Goal: Transaction & Acquisition: Book appointment/travel/reservation

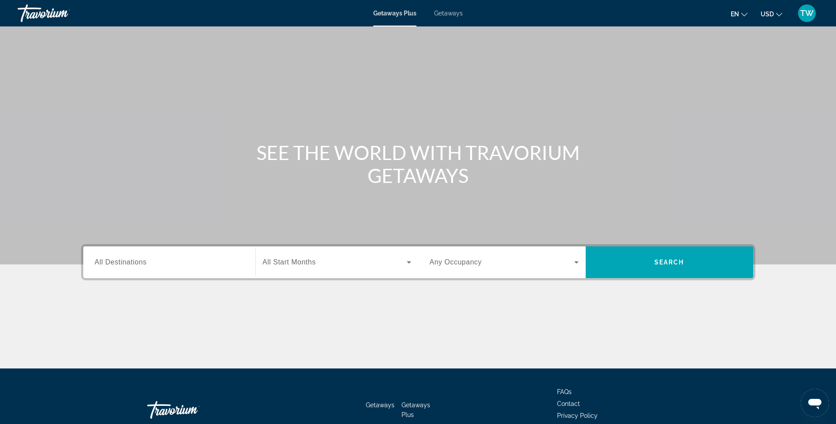
click at [187, 268] on div "Search widget" at bounding box center [169, 262] width 149 height 25
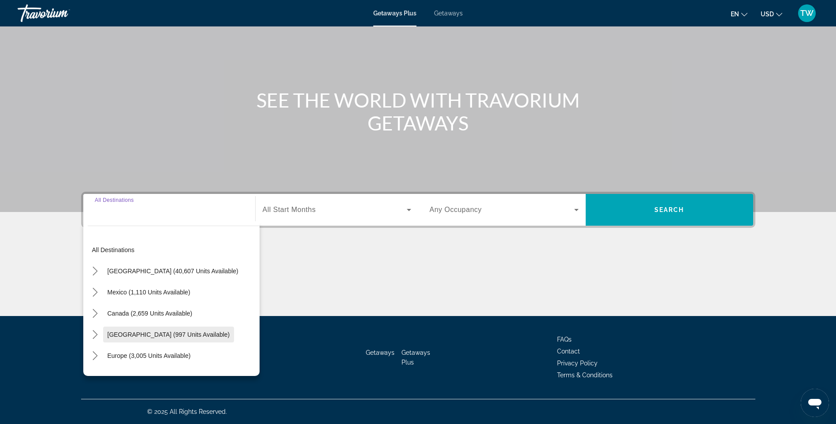
click at [192, 336] on span "[GEOGRAPHIC_DATA] (997 units available)" at bounding box center [169, 334] width 123 height 7
type input "**********"
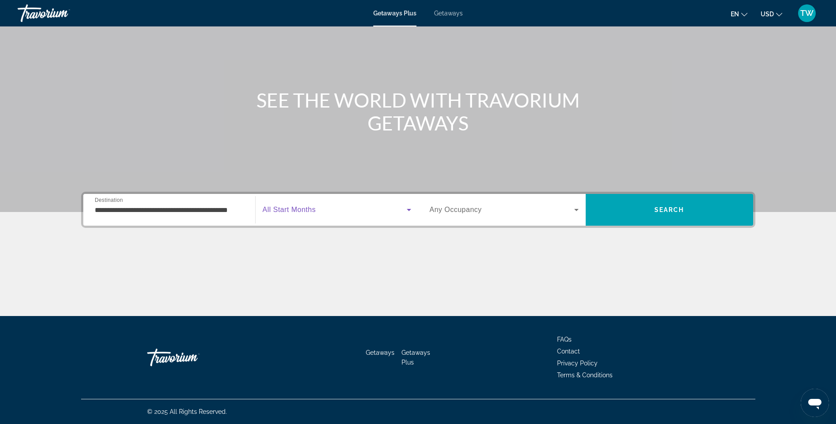
click at [397, 210] on span "Search widget" at bounding box center [335, 209] width 144 height 11
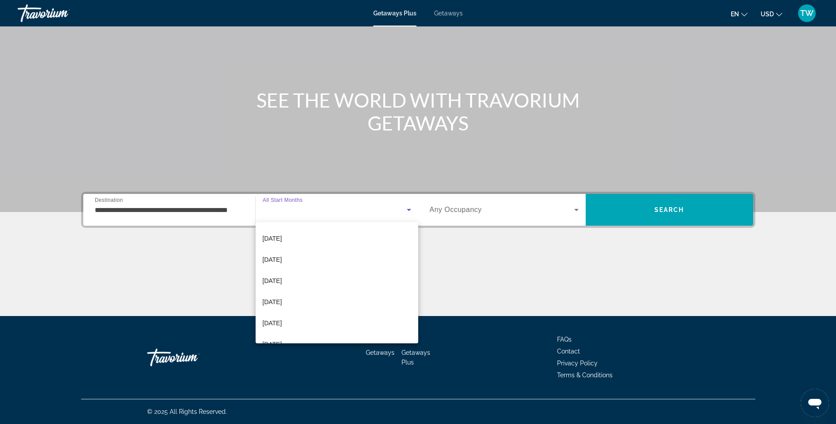
scroll to position [94, 0]
click at [293, 292] on mat-option "[DATE]" at bounding box center [337, 290] width 163 height 21
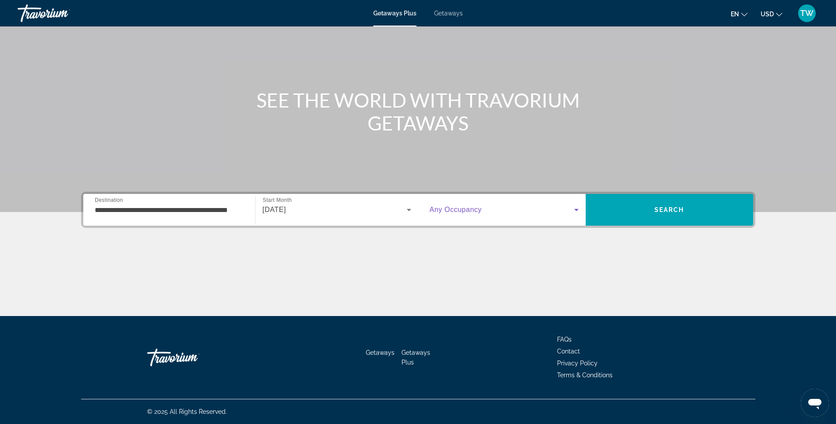
click at [572, 208] on icon "Search widget" at bounding box center [576, 209] width 11 height 11
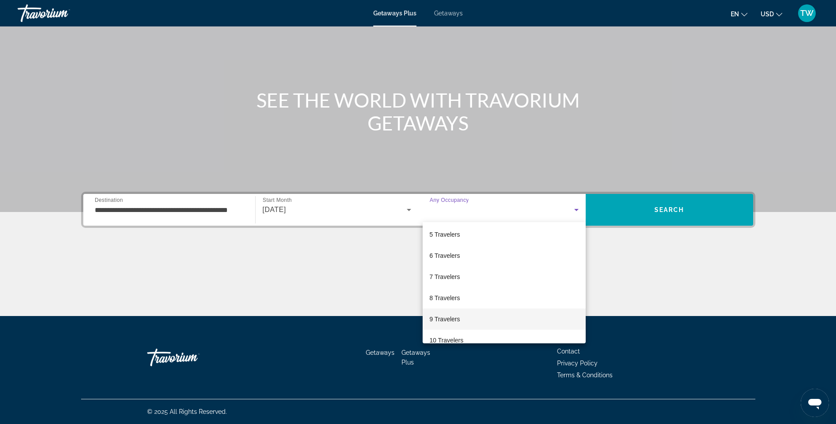
scroll to position [97, 0]
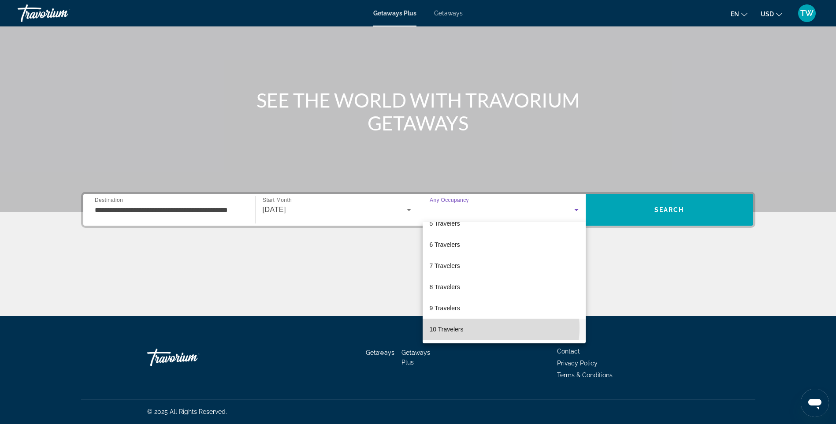
click at [479, 328] on mat-option "10 Travelers" at bounding box center [504, 329] width 163 height 21
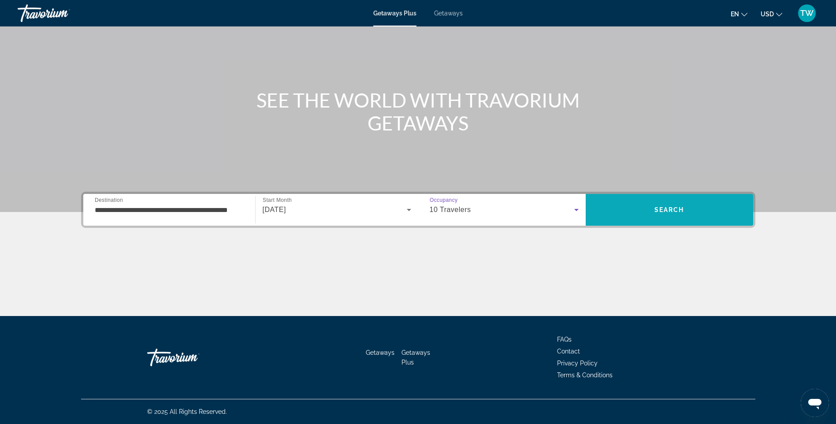
click at [690, 211] on span "Search" at bounding box center [669, 209] width 167 height 21
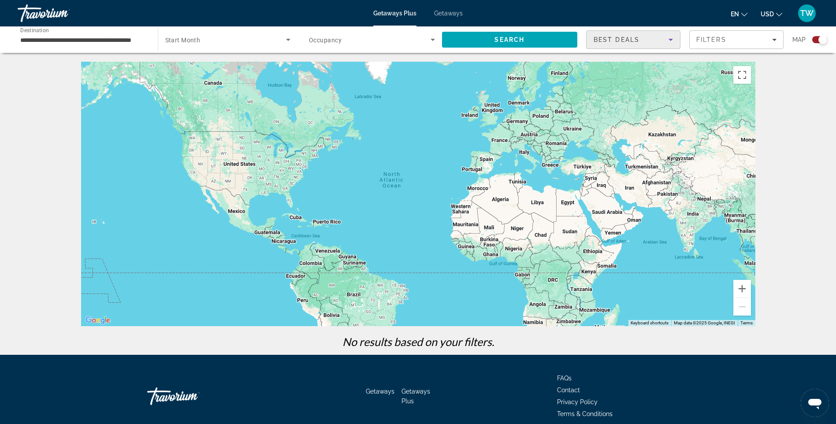
click at [665, 42] on div "Best Deals" at bounding box center [631, 39] width 75 height 11
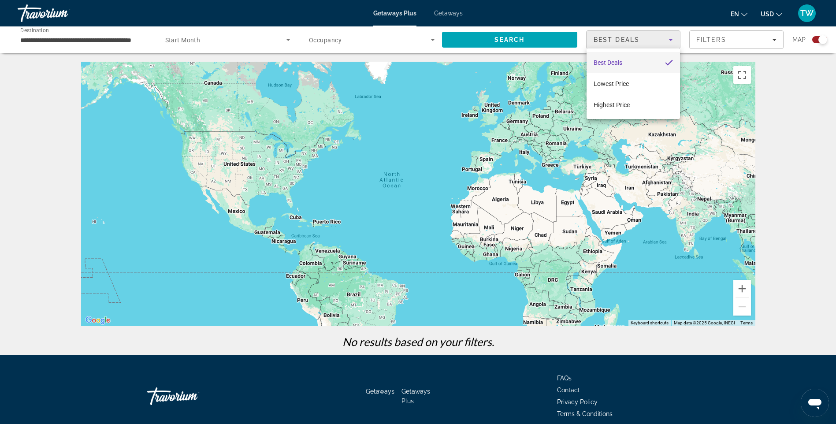
click at [665, 42] on div at bounding box center [418, 212] width 836 height 424
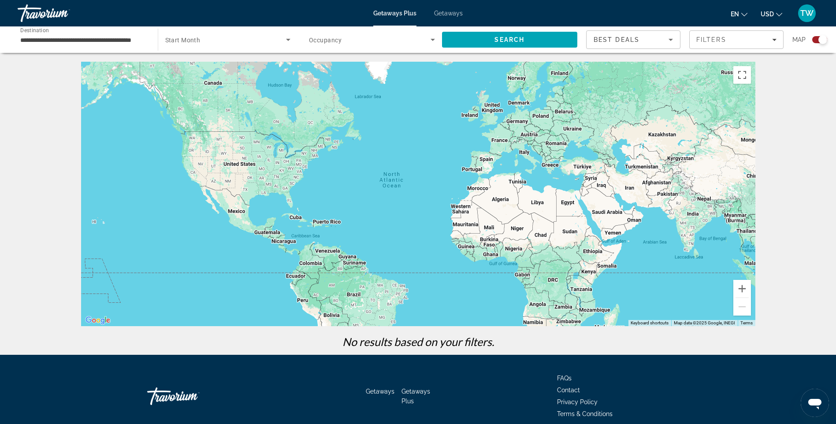
scroll to position [39, 0]
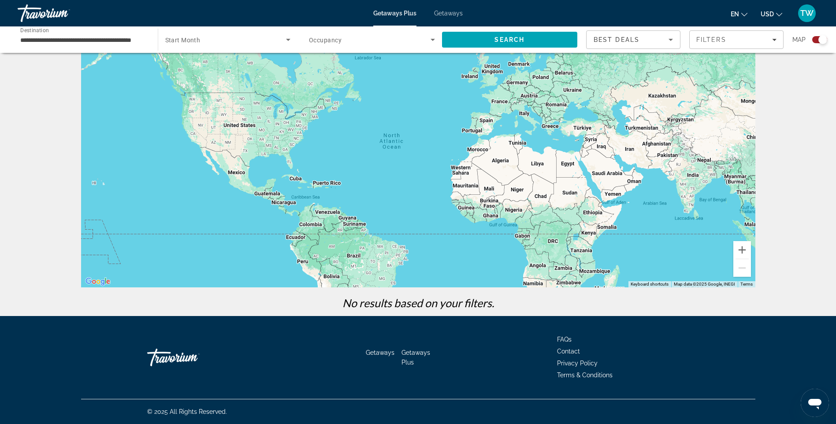
click at [315, 186] on div "Main content" at bounding box center [418, 155] width 674 height 264
click at [327, 185] on div "Main content" at bounding box center [418, 155] width 674 height 264
click at [514, 183] on div "Main content" at bounding box center [418, 155] width 674 height 264
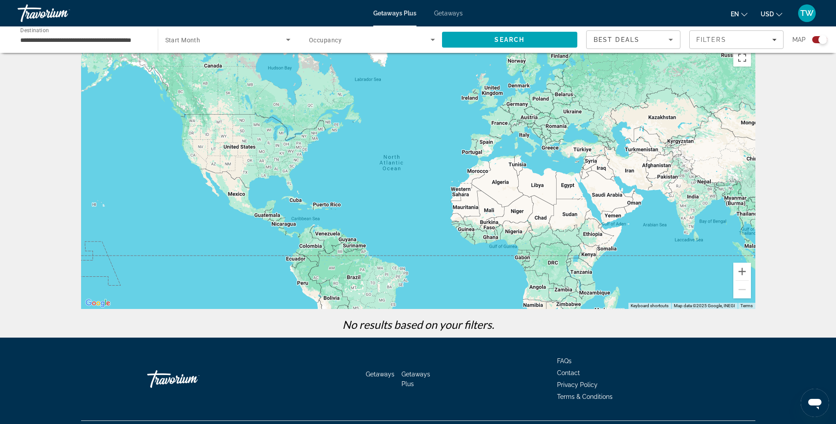
scroll to position [0, 0]
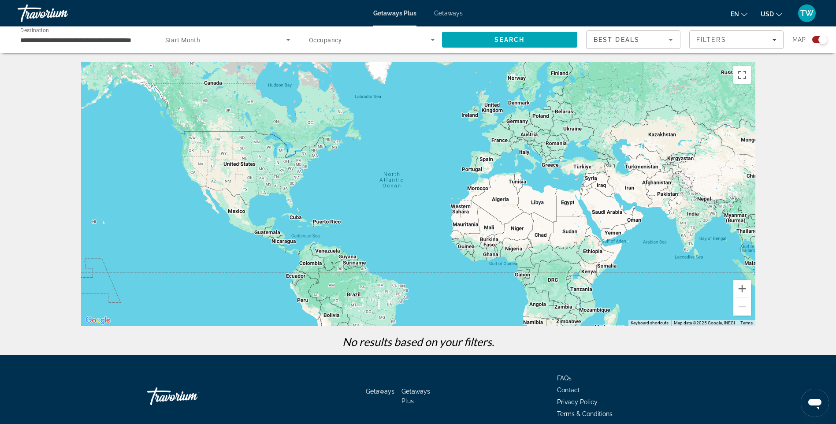
click at [229, 45] on div "Search widget" at bounding box center [228, 39] width 126 height 25
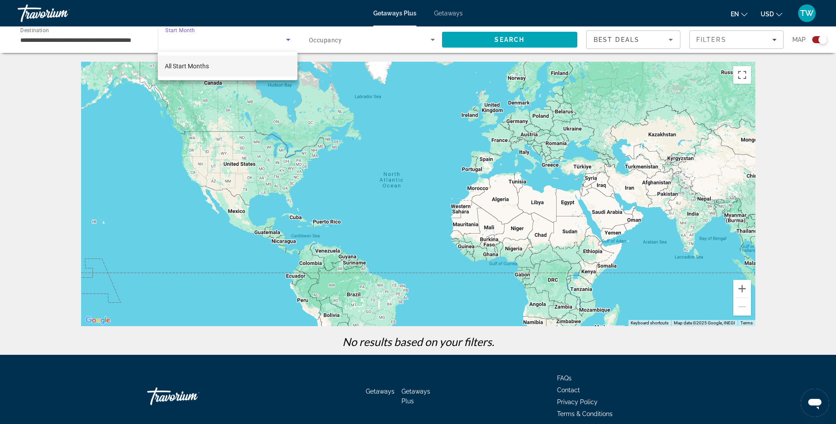
click at [229, 45] on div at bounding box center [418, 212] width 836 height 424
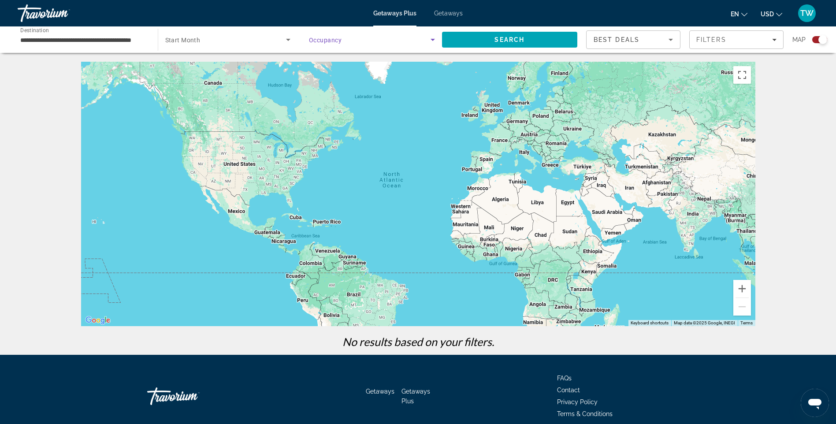
click at [388, 41] on span "Search widget" at bounding box center [370, 39] width 122 height 11
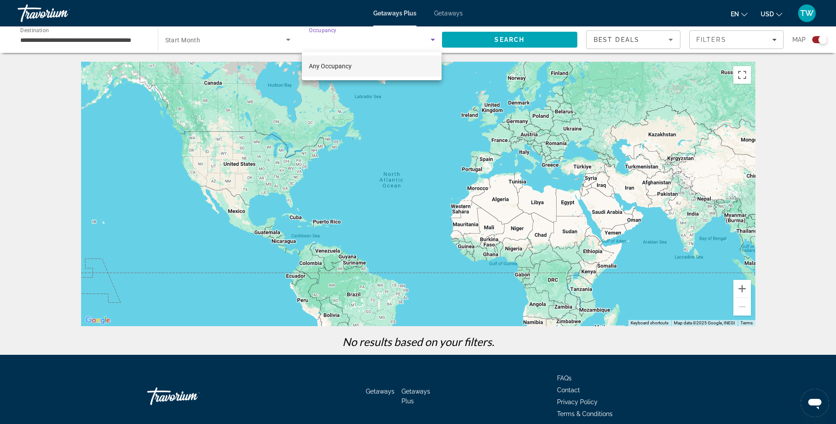
click at [388, 41] on div at bounding box center [418, 212] width 836 height 424
click at [556, 148] on div "Main content" at bounding box center [418, 194] width 674 height 264
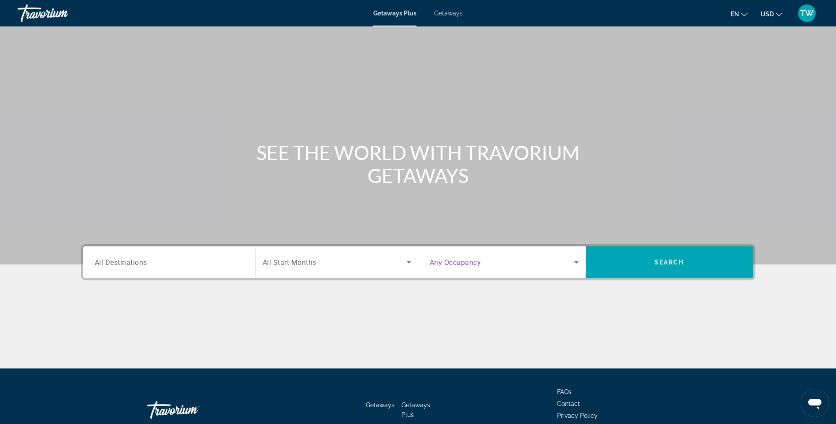
click at [567, 261] on span "Search widget" at bounding box center [502, 262] width 145 height 11
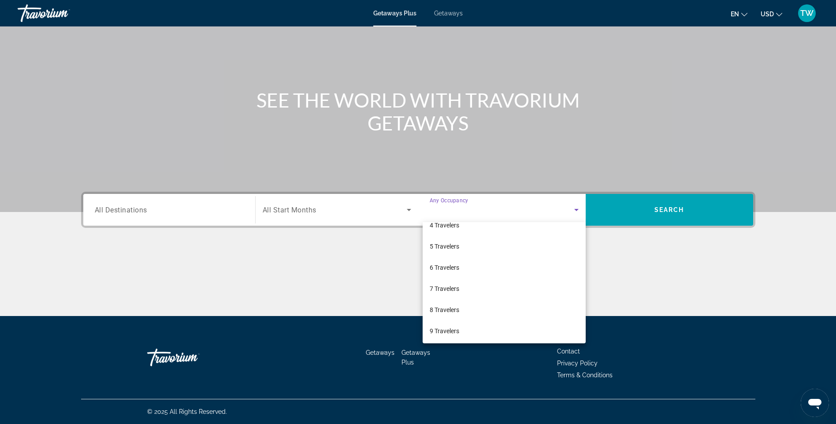
scroll to position [97, 0]
click at [467, 327] on mat-option "10 Travelers" at bounding box center [504, 329] width 163 height 21
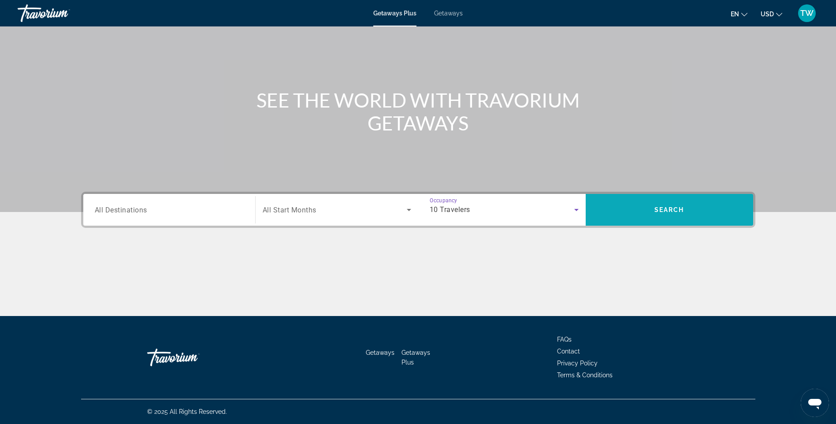
click at [699, 213] on span "Search" at bounding box center [669, 209] width 167 height 21
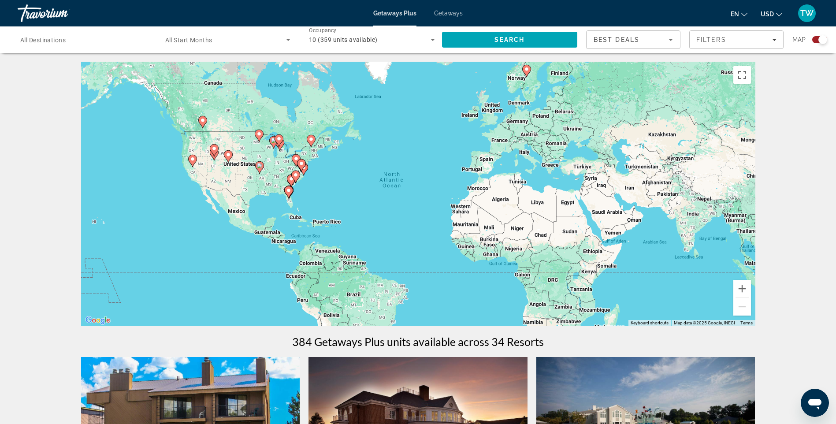
click at [287, 191] on image "Main content" at bounding box center [288, 190] width 5 height 5
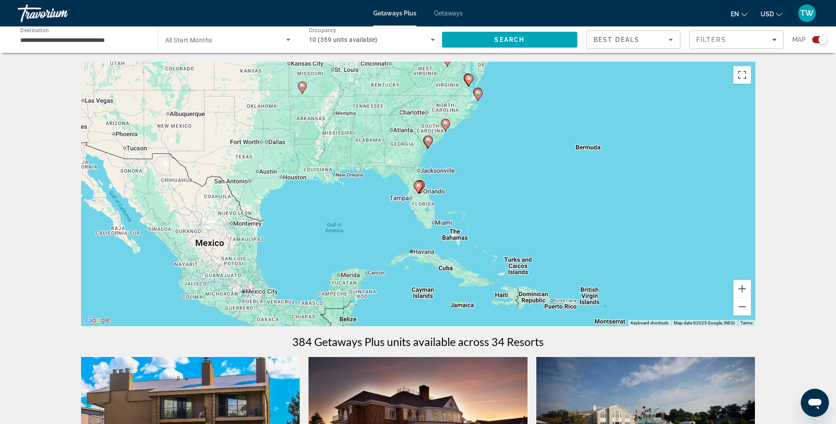
click at [418, 189] on icon "Main content" at bounding box center [418, 187] width 8 height 11
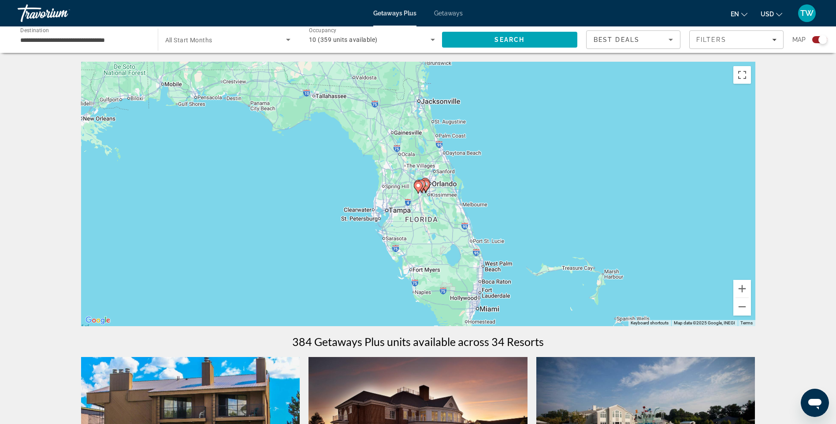
click at [418, 192] on icon "Main content" at bounding box center [418, 187] width 8 height 11
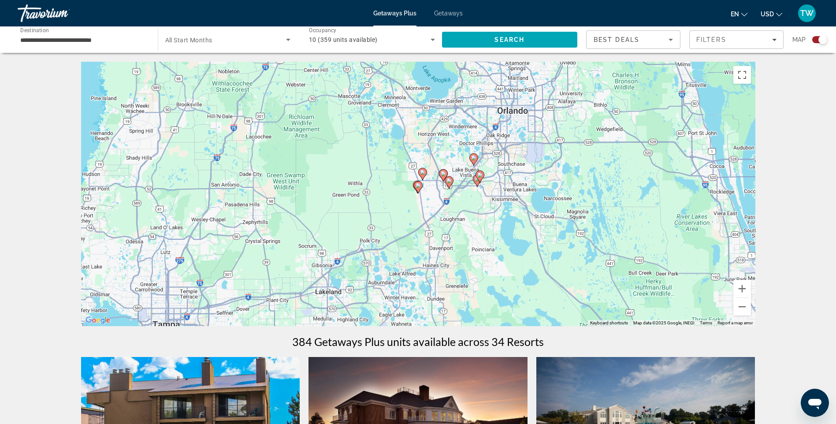
click at [476, 181] on gmp-advanced-marker "Main content" at bounding box center [480, 176] width 9 height 13
type input "**********"
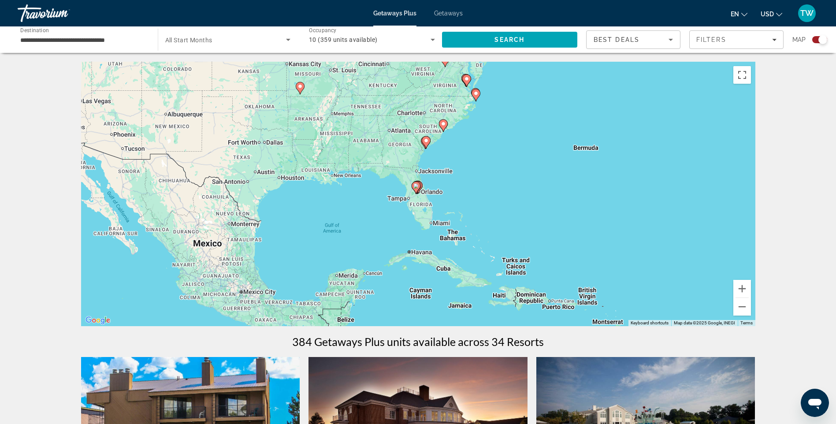
click at [414, 188] on image "Main content" at bounding box center [415, 185] width 5 height 5
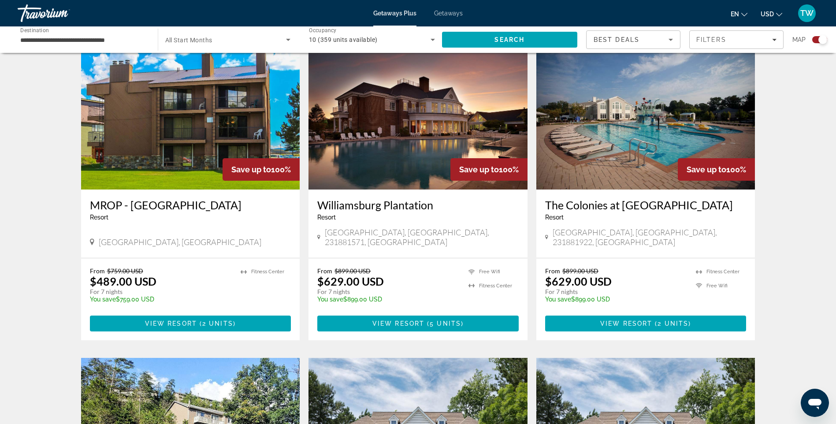
scroll to position [353, 0]
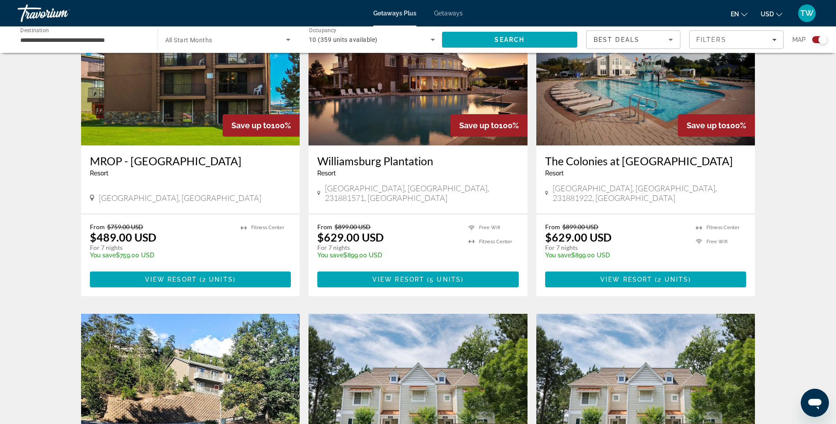
click at [424, 174] on div "Resort - This is an adults only resort" at bounding box center [417, 173] width 201 height 7
click at [433, 269] on span "Main content" at bounding box center [417, 279] width 201 height 21
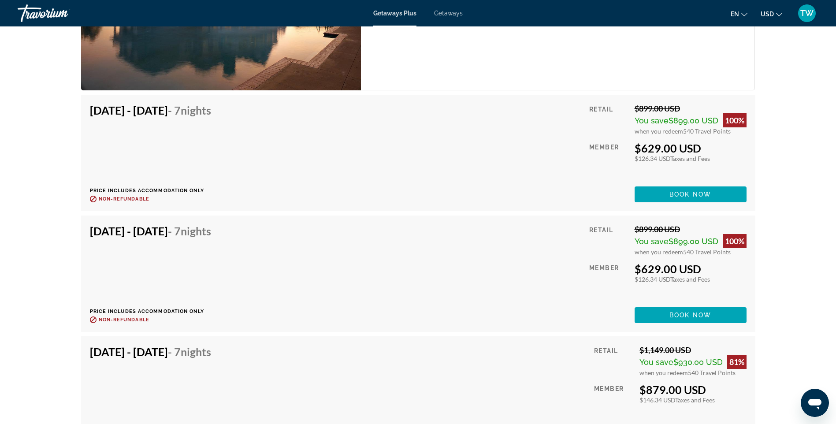
scroll to position [1587, 0]
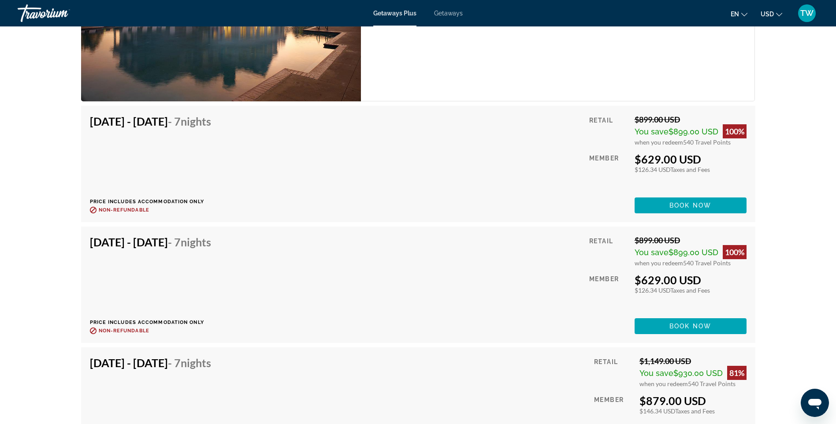
click at [732, 136] on div "100%" at bounding box center [735, 131] width 24 height 14
click at [663, 135] on span "You save" at bounding box center [652, 131] width 34 height 9
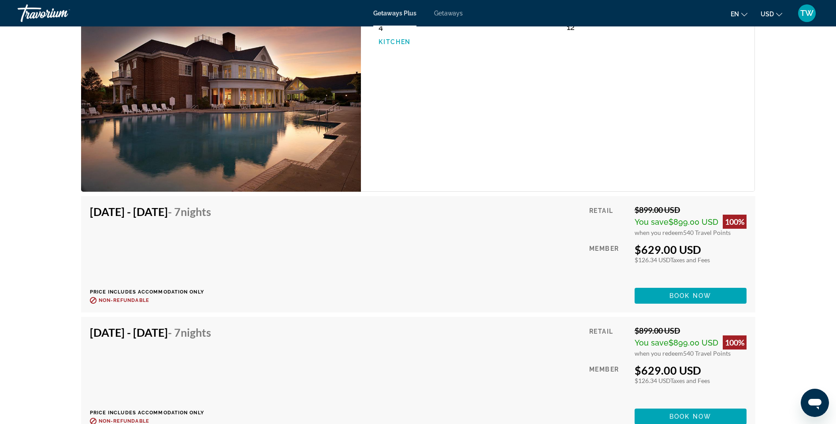
scroll to position [1498, 0]
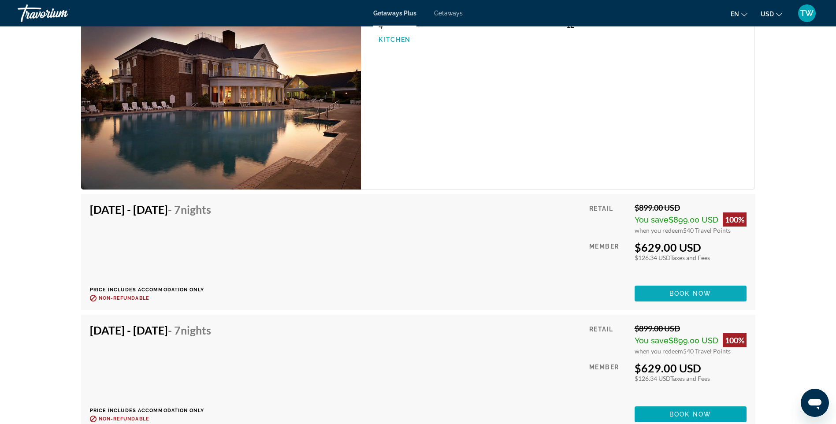
click at [692, 296] on span "Book now" at bounding box center [690, 293] width 42 height 7
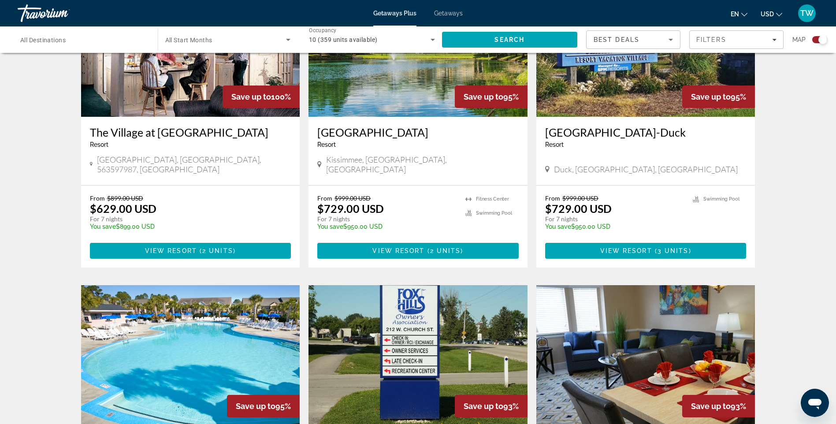
scroll to position [1014, 0]
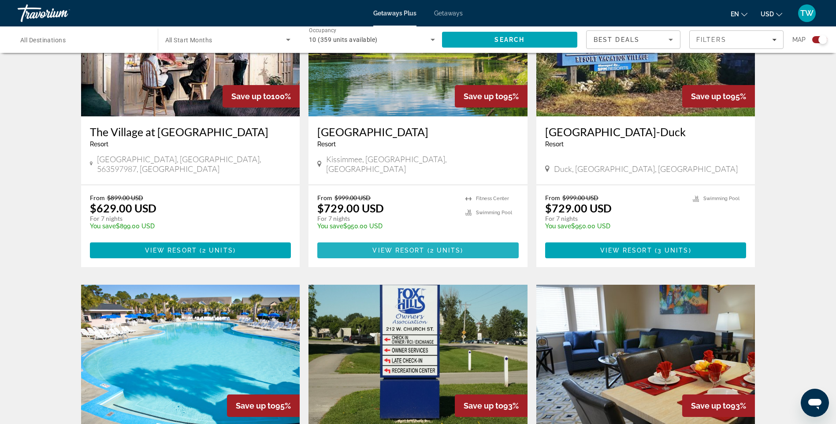
click at [420, 247] on span "View Resort" at bounding box center [398, 250] width 52 height 7
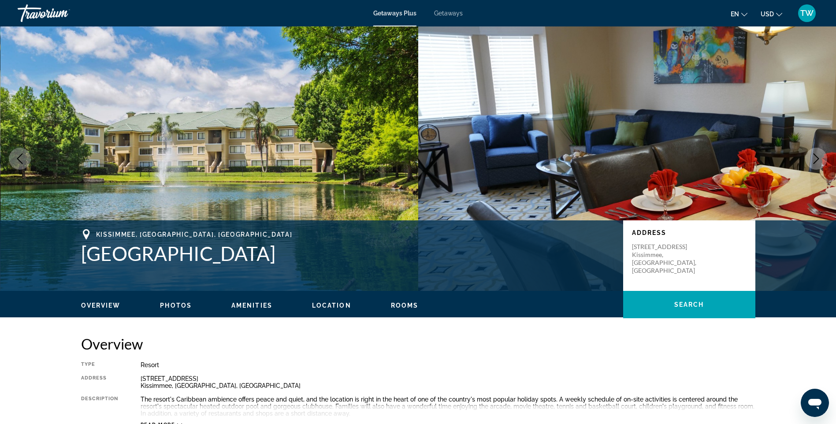
click at [810, 159] on button "Next image" at bounding box center [816, 159] width 22 height 22
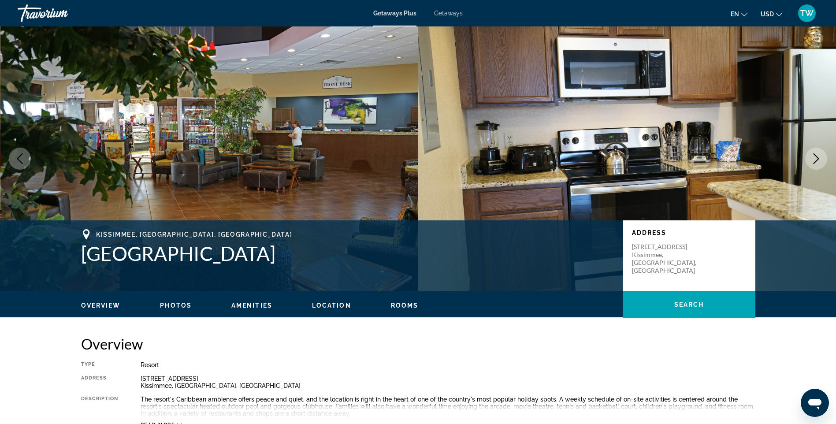
click at [810, 159] on button "Next image" at bounding box center [816, 159] width 22 height 22
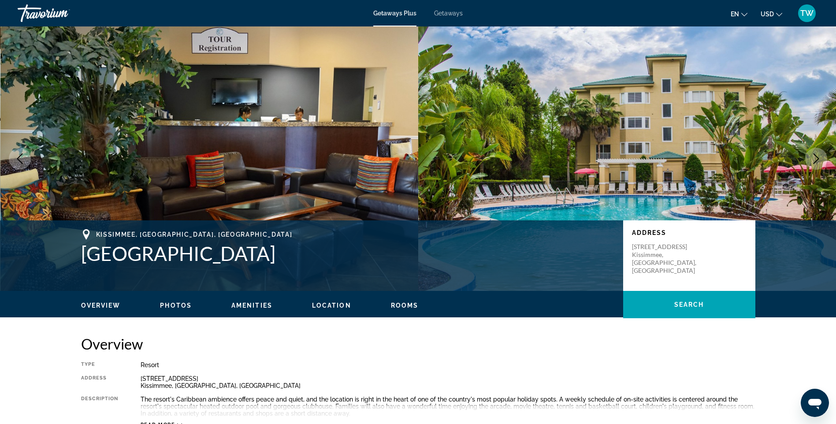
click at [810, 159] on button "Next image" at bounding box center [816, 159] width 22 height 22
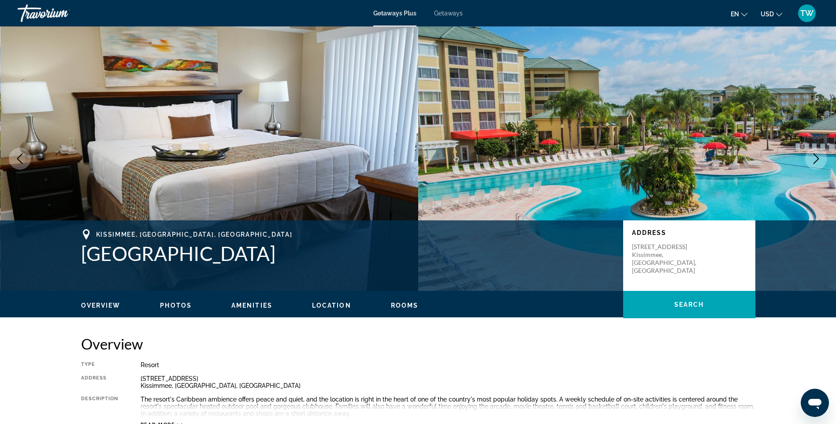
click at [810, 159] on button "Next image" at bounding box center [816, 159] width 22 height 22
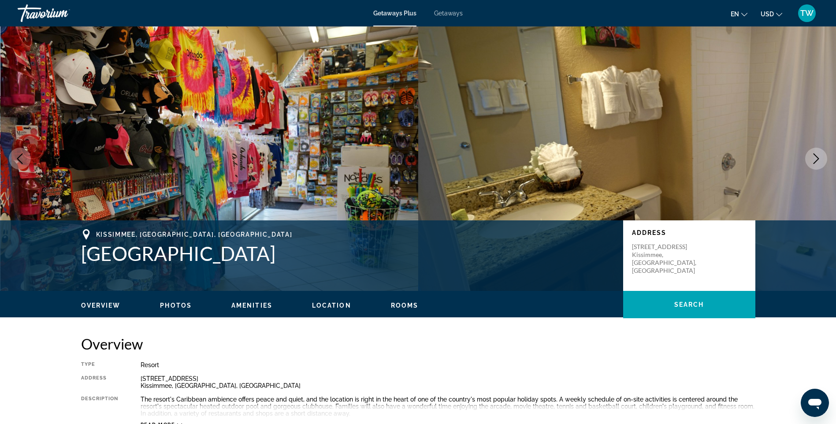
click at [810, 159] on button "Next image" at bounding box center [816, 159] width 22 height 22
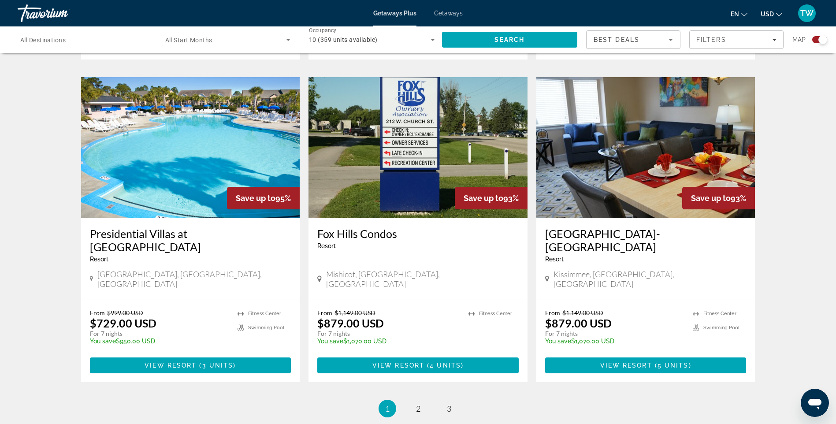
scroll to position [1234, 0]
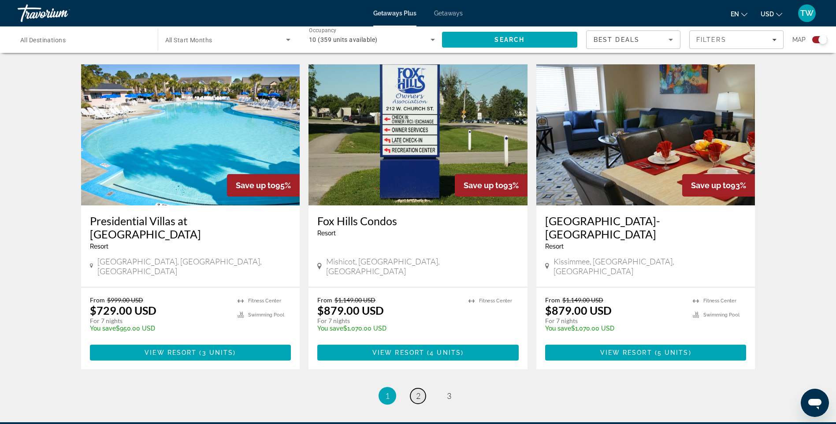
click at [415, 388] on link "page 2" at bounding box center [417, 395] width 15 height 15
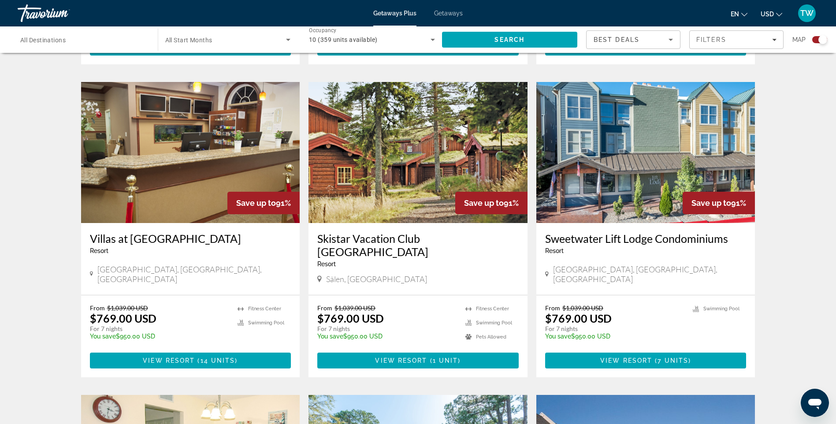
scroll to position [925, 0]
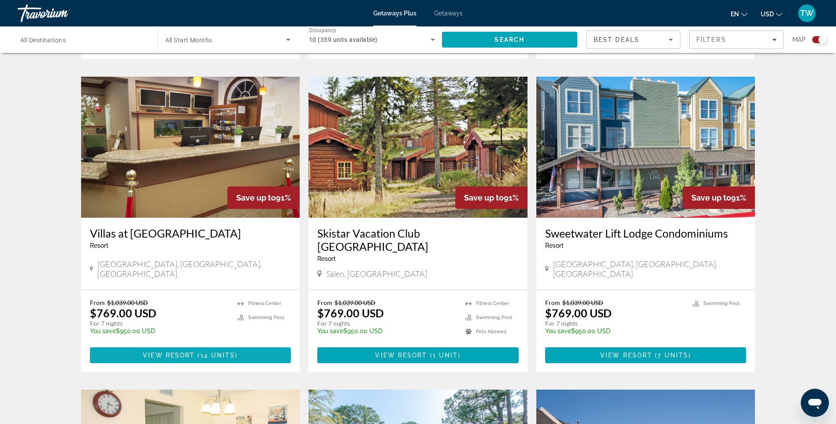
click at [188, 352] on span "View Resort" at bounding box center [169, 355] width 52 height 7
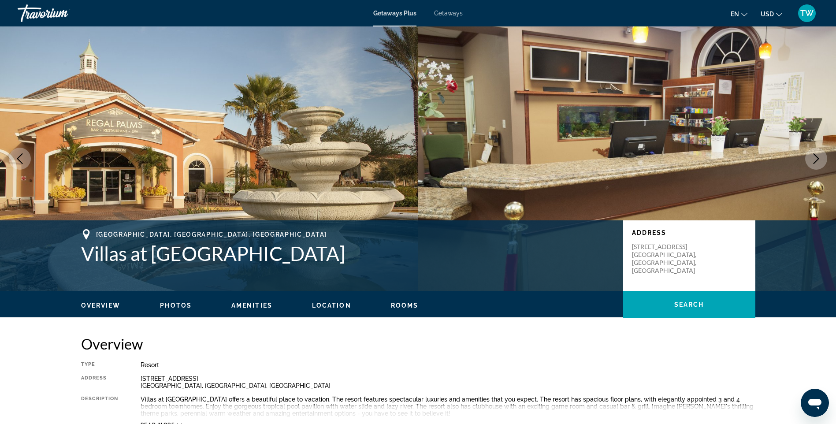
click at [811, 159] on icon "Next image" at bounding box center [816, 158] width 11 height 11
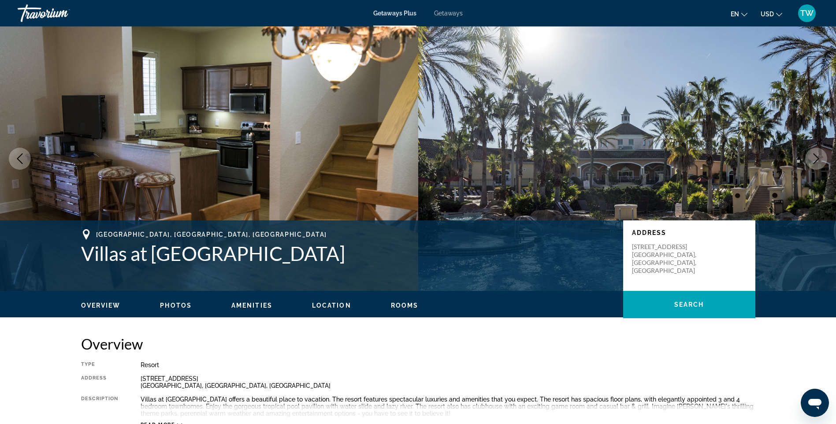
click at [811, 159] on icon "Next image" at bounding box center [816, 158] width 11 height 11
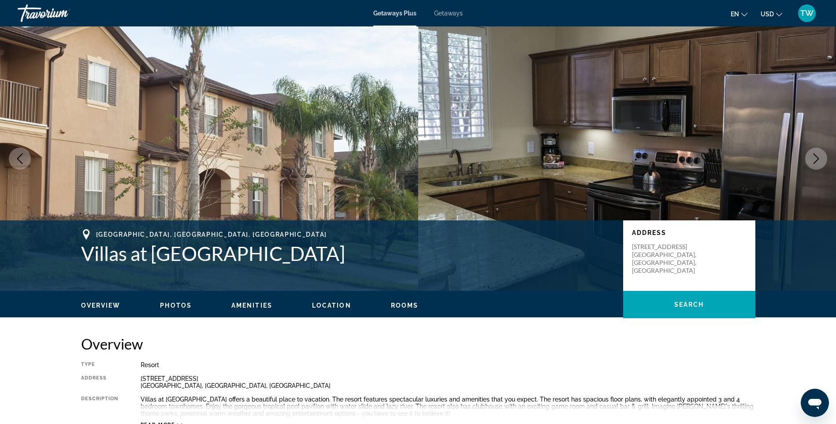
click at [811, 159] on icon "Next image" at bounding box center [816, 158] width 11 height 11
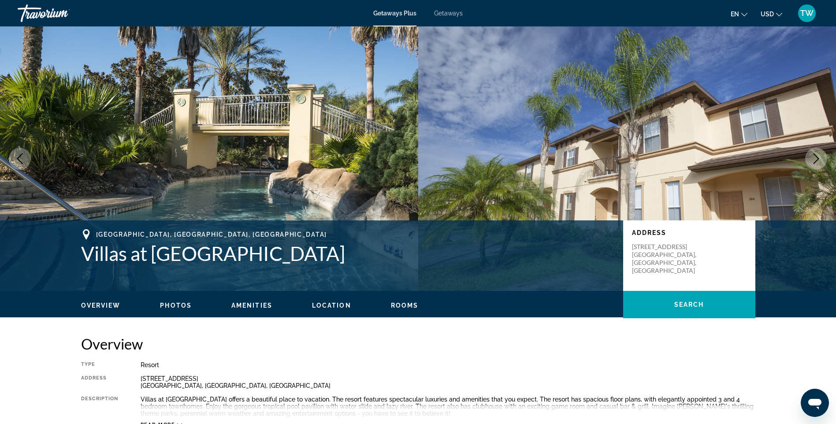
click at [811, 159] on icon "Next image" at bounding box center [816, 158] width 11 height 11
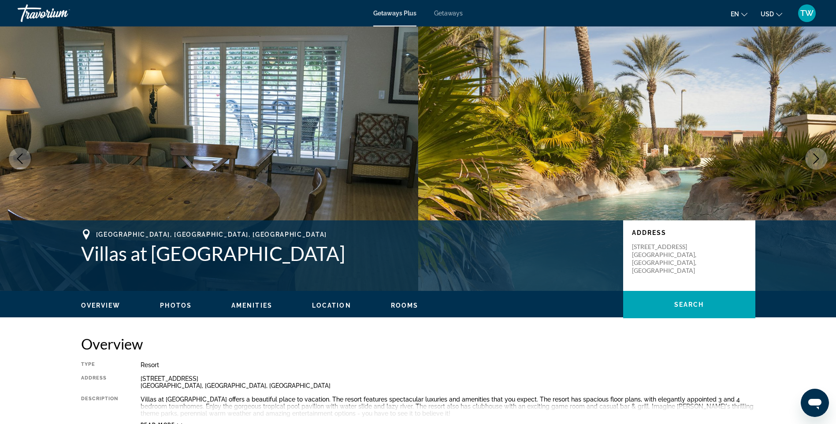
click at [811, 159] on icon "Next image" at bounding box center [816, 158] width 11 height 11
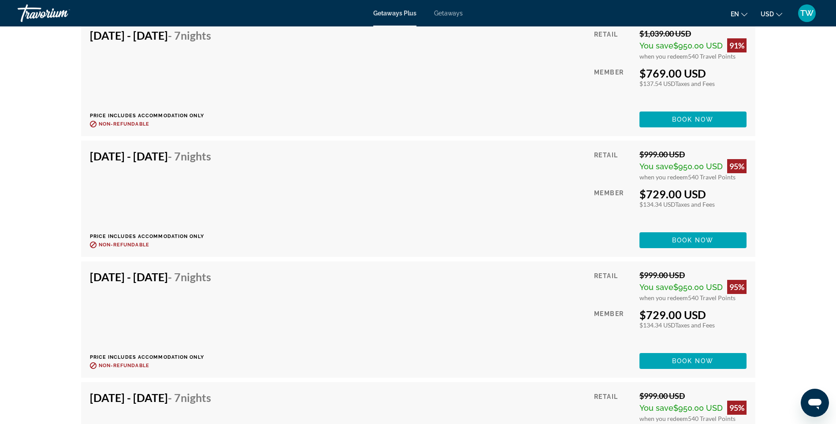
scroll to position [1983, 0]
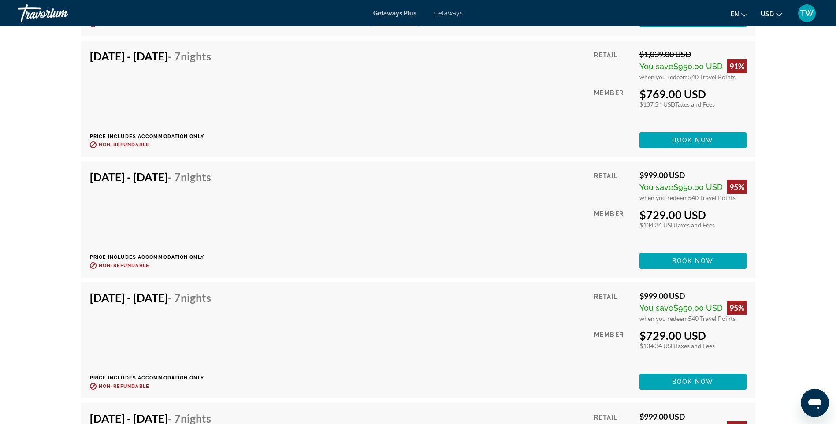
click at [447, 265] on div "[DATE] - [DATE] - 7 Nights Price includes accommodation only Refundable until :…" at bounding box center [418, 219] width 657 height 99
click at [671, 260] on span "Main content" at bounding box center [692, 260] width 107 height 21
